Goal: Find specific page/section: Find specific page/section

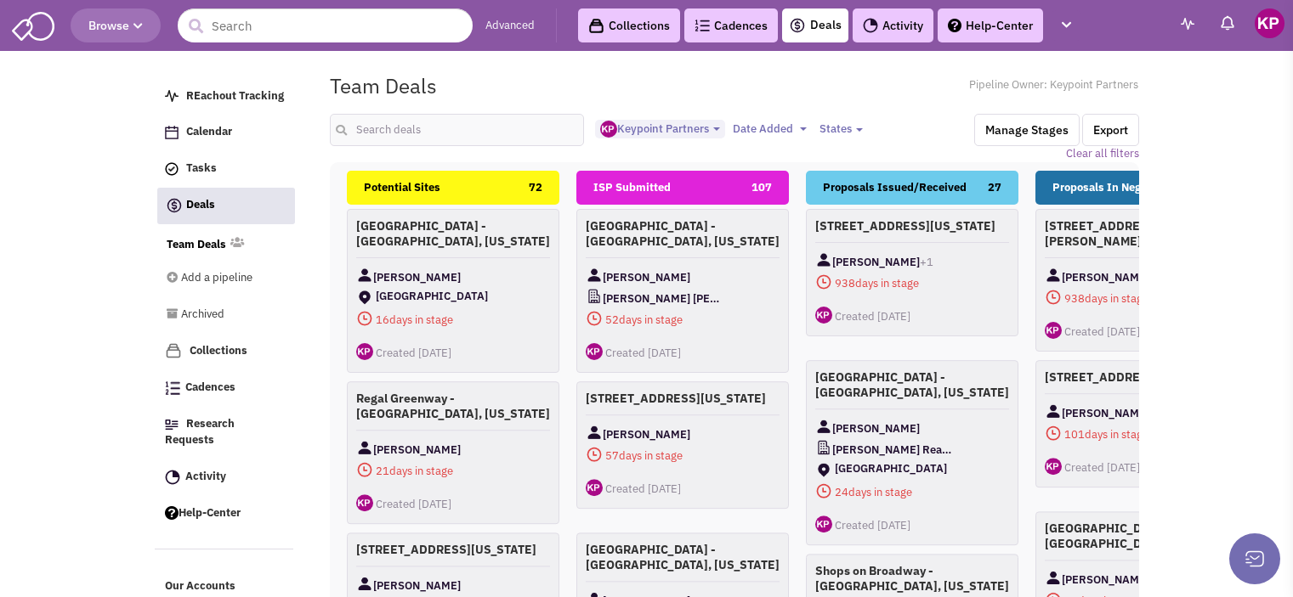
select select "1896"
select select
click at [903, 31] on link "Activity" at bounding box center [892, 25] width 81 height 34
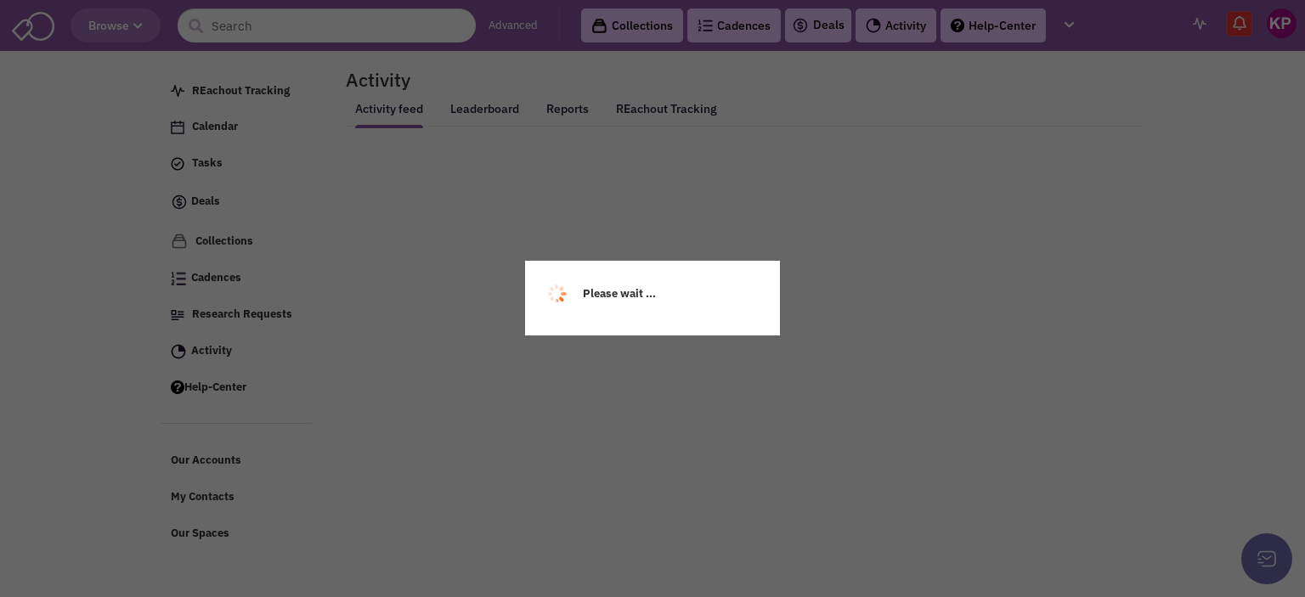
select select
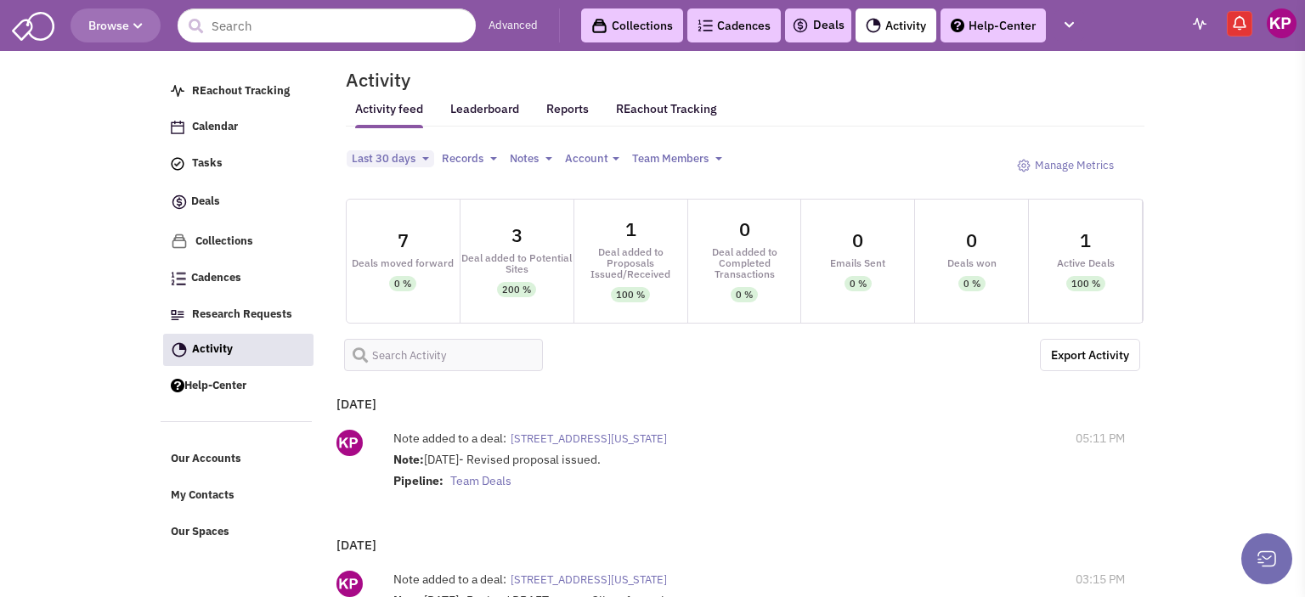
select select
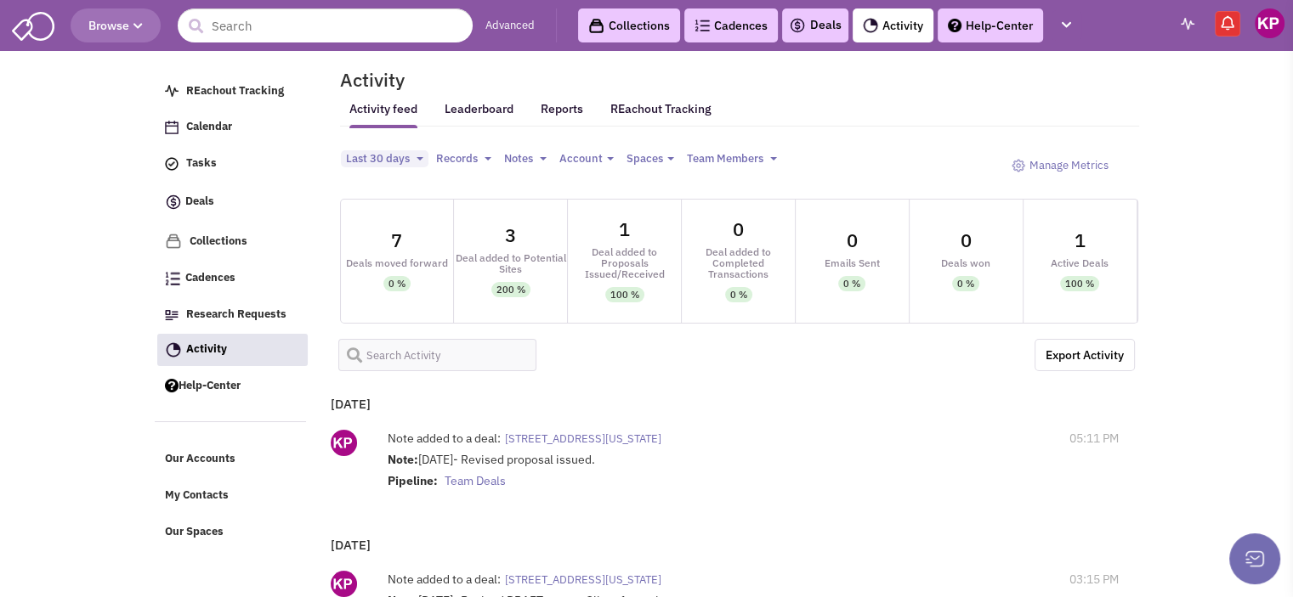
click at [816, 47] on header "Browse Advanced Collections Cadences 0 Deals Activity Help-Center Calendar" at bounding box center [646, 25] width 1293 height 51
click at [818, 32] on link "Deals" at bounding box center [815, 25] width 53 height 20
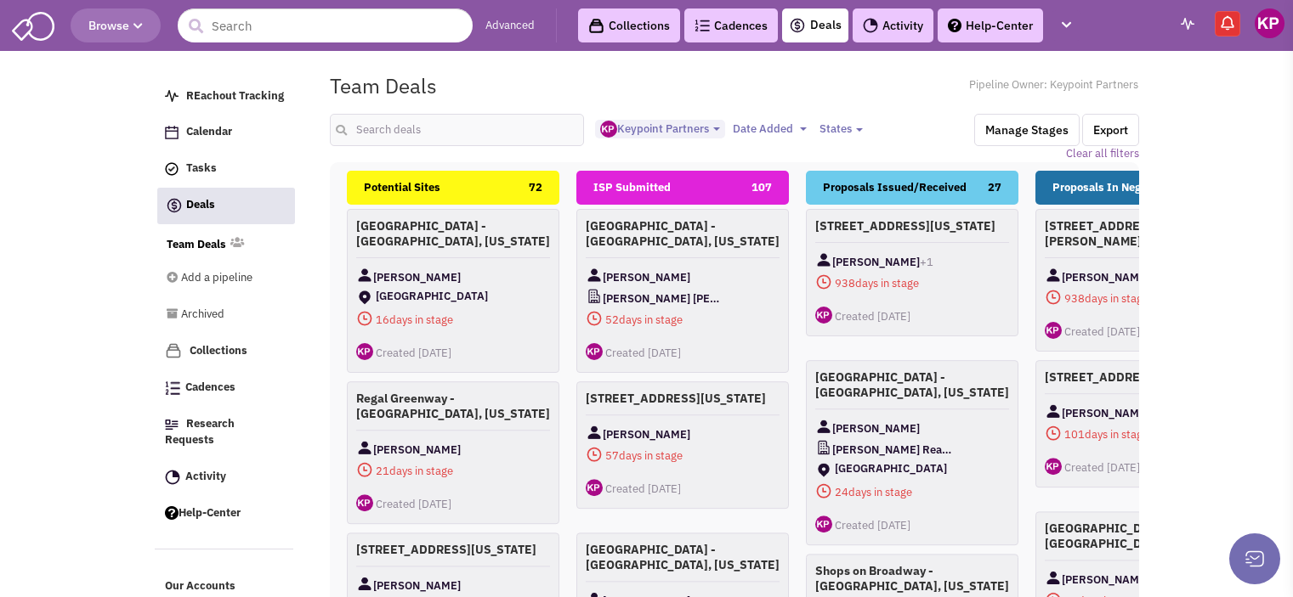
select select "1896"
select select
click at [404, 126] on input "text" at bounding box center [457, 130] width 255 height 32
type input "pelham"
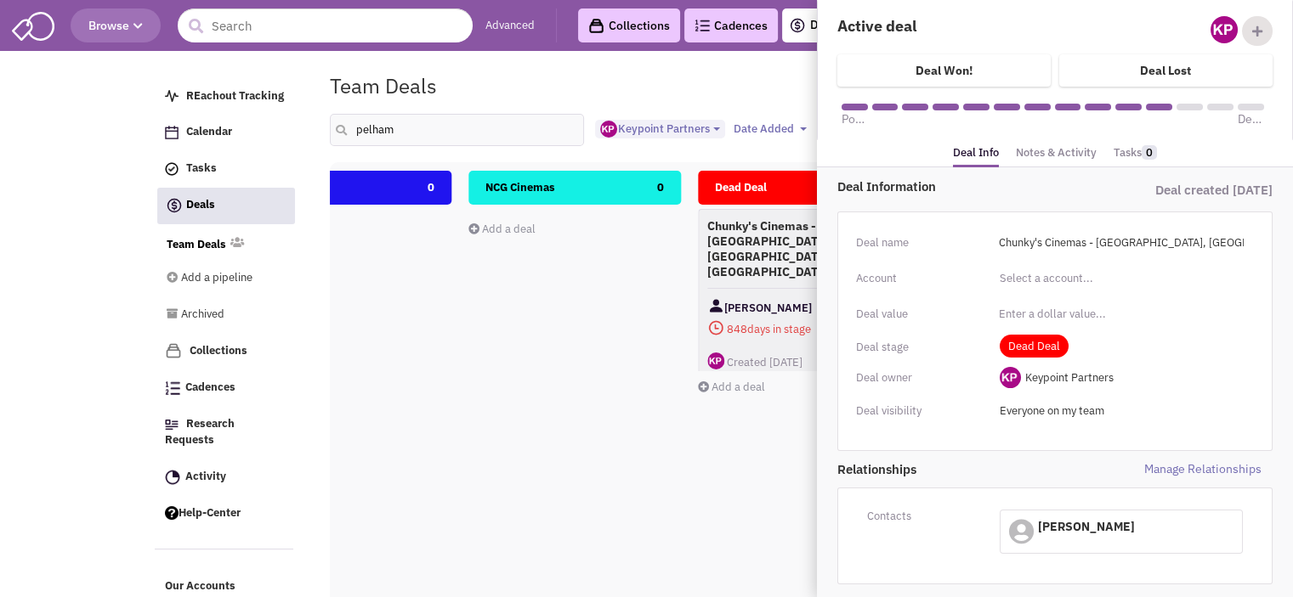
scroll to position [63, 0]
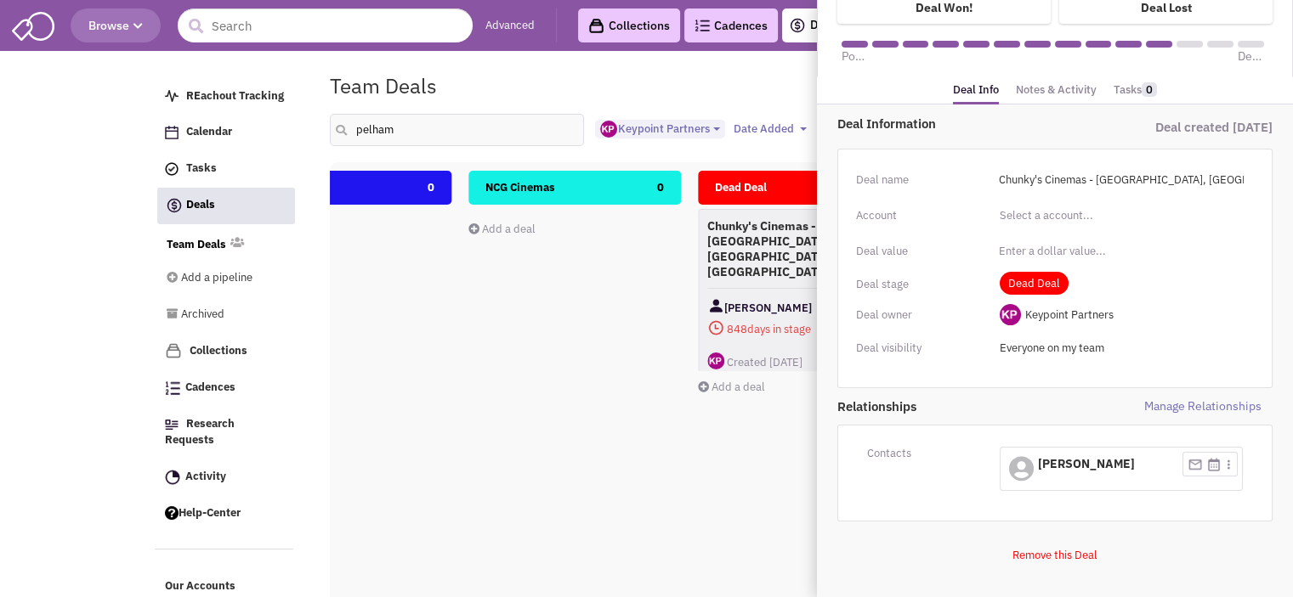
click at [1081, 461] on span "[PERSON_NAME]" at bounding box center [1086, 463] width 97 height 15
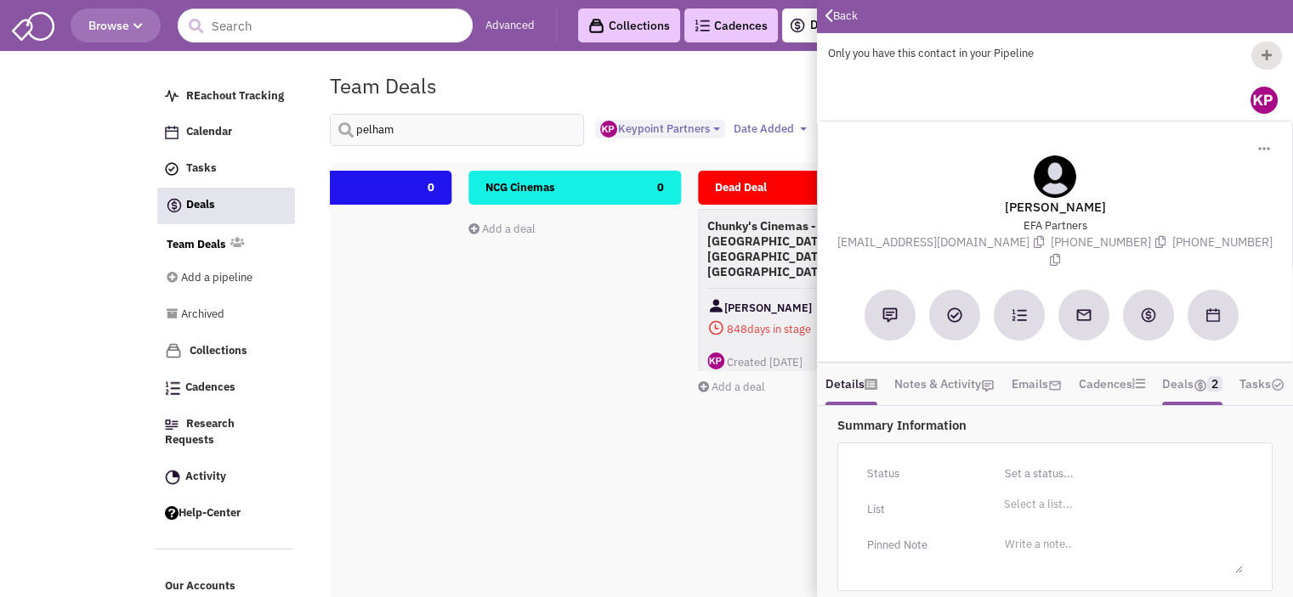
click at [1183, 371] on link "Deals 2" at bounding box center [1192, 383] width 60 height 25
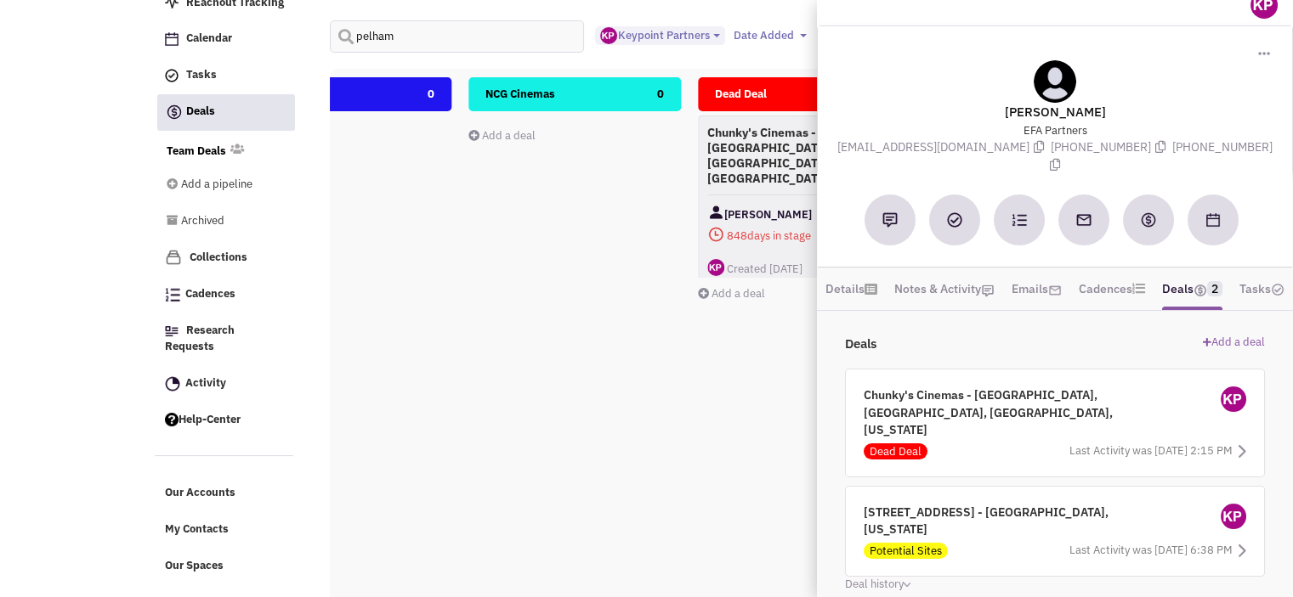
scroll to position [94, 0]
